Goal: Transaction & Acquisition: Subscribe to service/newsletter

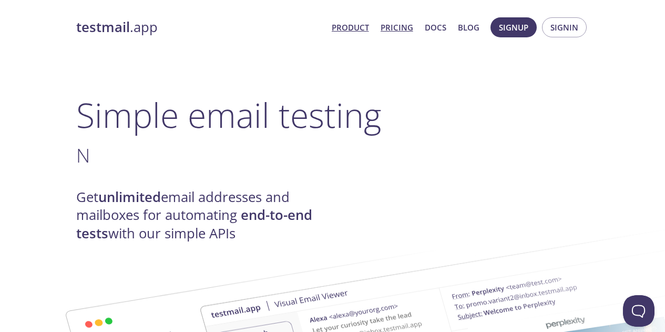
click at [408, 23] on link "Pricing" at bounding box center [396, 27] width 33 height 14
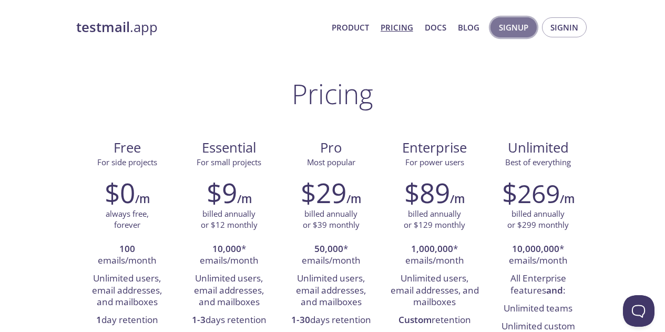
click at [517, 30] on span "Signup" at bounding box center [513, 27] width 29 height 14
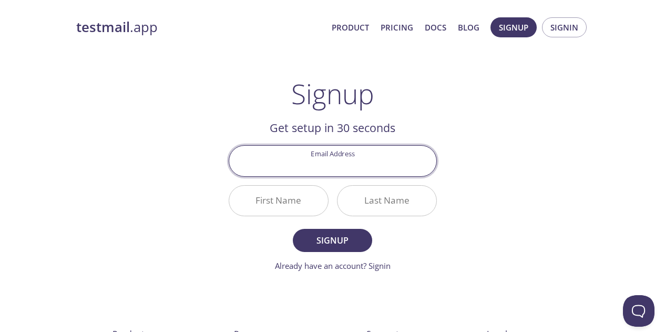
click at [324, 166] on input "Email Address" at bounding box center [332, 161] width 207 height 30
type input "[PERSON_NAME][EMAIL_ADDRESS][DOMAIN_NAME]"
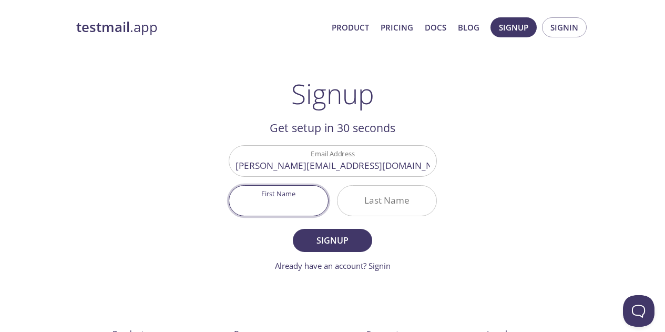
click at [286, 201] on input "First Name" at bounding box center [278, 200] width 99 height 30
type input "[PERSON_NAME]"
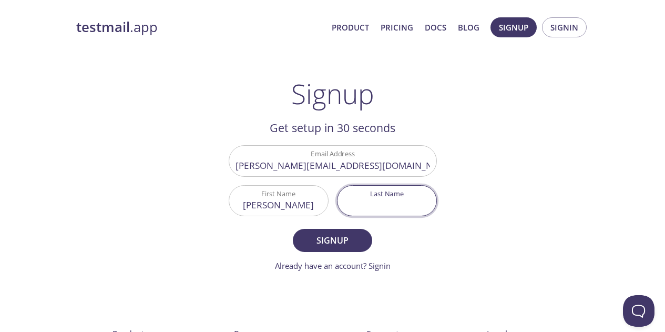
click at [384, 201] on input "Last Name" at bounding box center [386, 200] width 99 height 30
type input "[PERSON_NAME]"
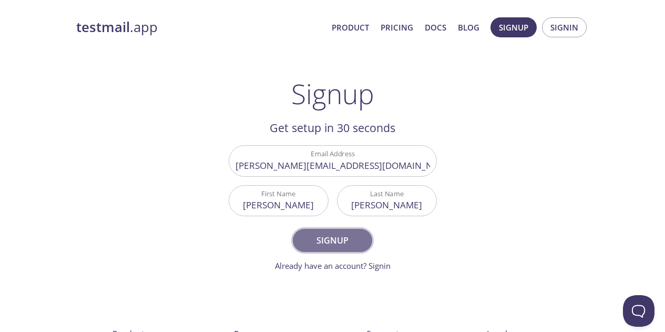
click at [327, 240] on span "Signup" at bounding box center [332, 240] width 56 height 15
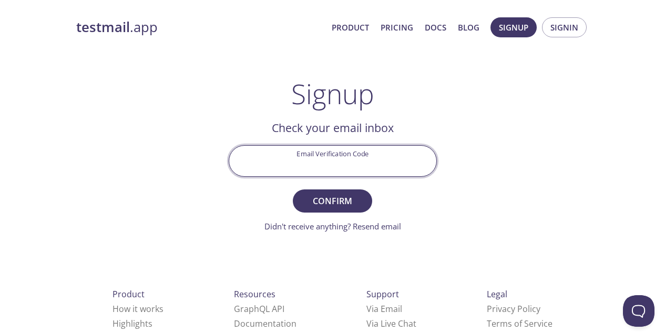
click at [308, 154] on input "Email Verification Code" at bounding box center [332, 161] width 207 height 30
paste input "ZYAPFUY"
type input "ZYAPFUY"
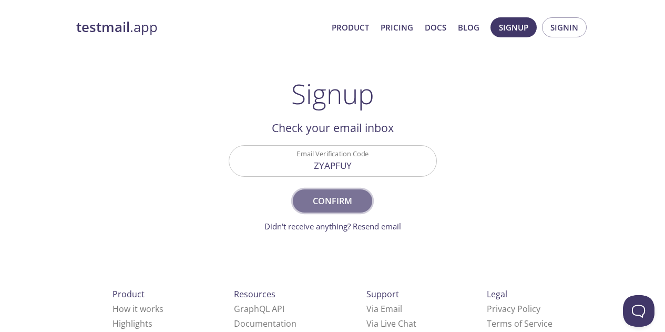
click at [348, 203] on span "Confirm" at bounding box center [332, 200] width 56 height 15
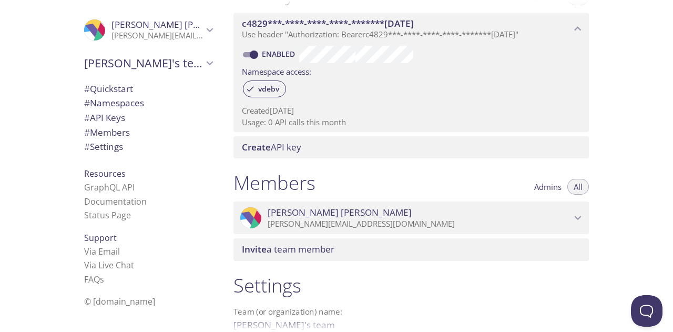
scroll to position [416, 0]
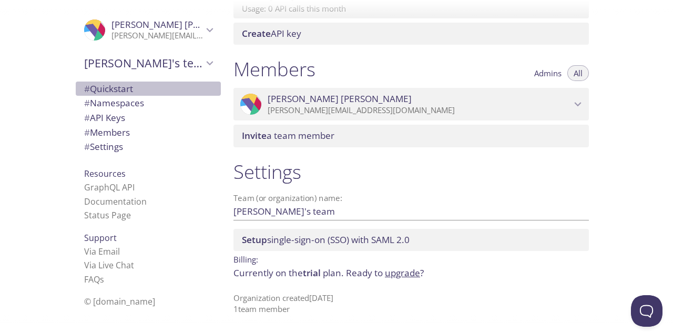
click at [106, 92] on span "# Quickstart" at bounding box center [108, 88] width 49 height 12
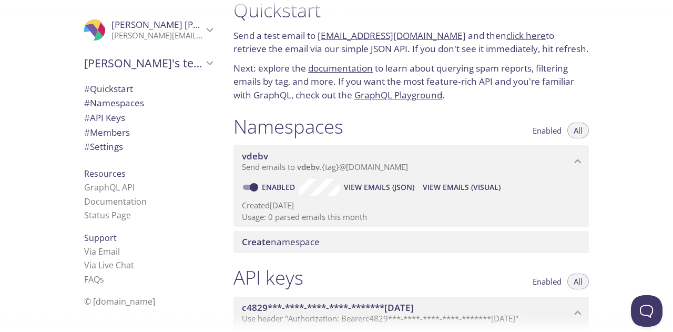
scroll to position [22, 0]
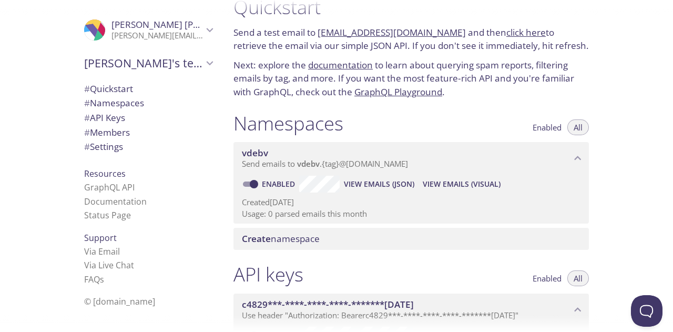
click at [107, 116] on span "# API Keys" at bounding box center [104, 117] width 41 height 12
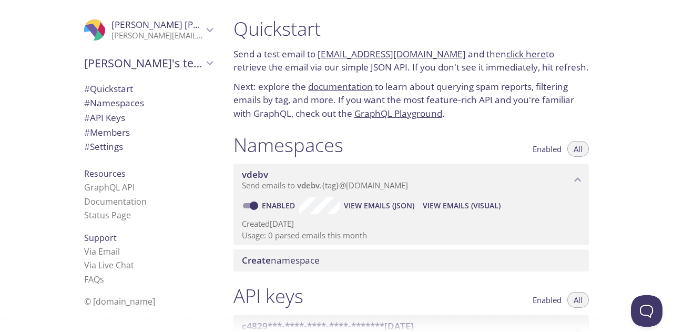
click at [357, 55] on link "[EMAIL_ADDRESS][DOMAIN_NAME]" at bounding box center [391, 54] width 148 height 12
click at [499, 137] on div "Namespaces Enabled All" at bounding box center [410, 146] width 355 height 26
click at [509, 51] on link "click here" at bounding box center [525, 54] width 39 height 12
